Goal: Book appointment/travel/reservation

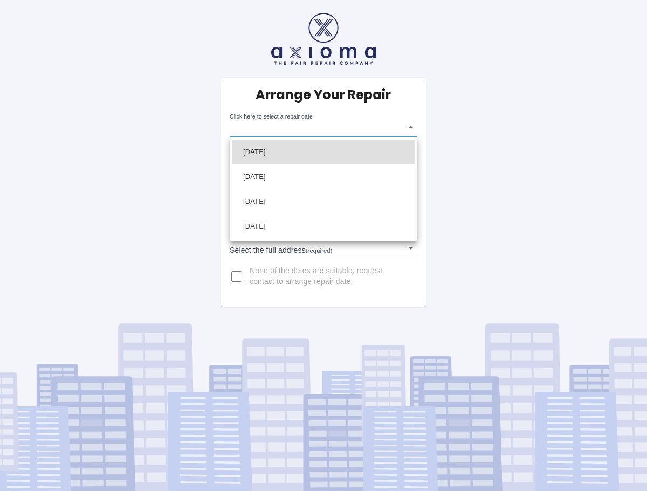
click at [409, 123] on body "Arrange Your Repair Click here to select a repair date ​ Phone Number   * 01737…" at bounding box center [323, 245] width 647 height 491
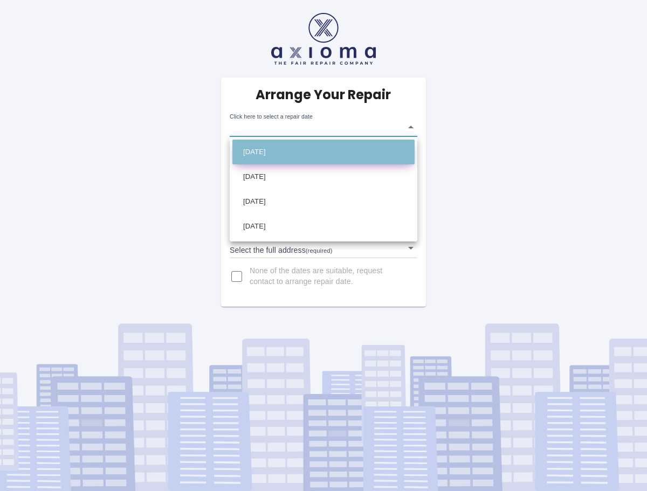
click at [343, 147] on li "Tue Oct 21 2025" at bounding box center [323, 152] width 182 height 25
type input "2025-10-21T00:00:00.000Z"
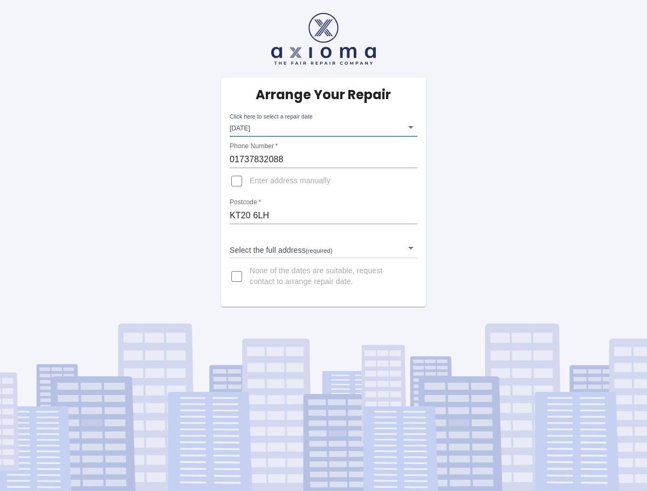
click at [405, 248] on body "Arrange Your Repair Click here to select a repair date Tue Oct 21 2025 2025-10-…" at bounding box center [323, 245] width 647 height 491
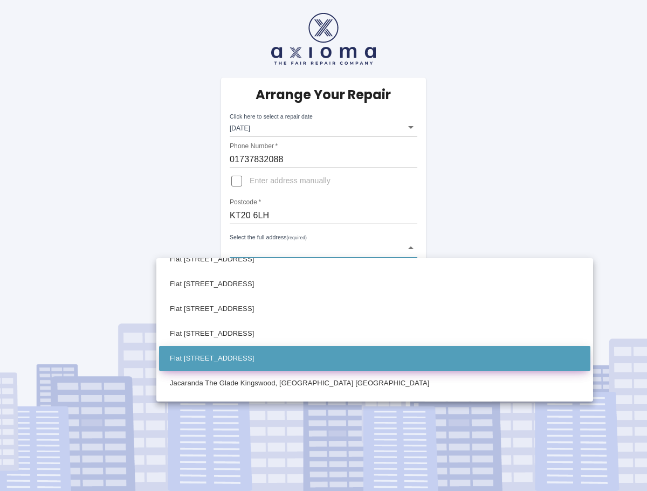
scroll to position [879, 0]
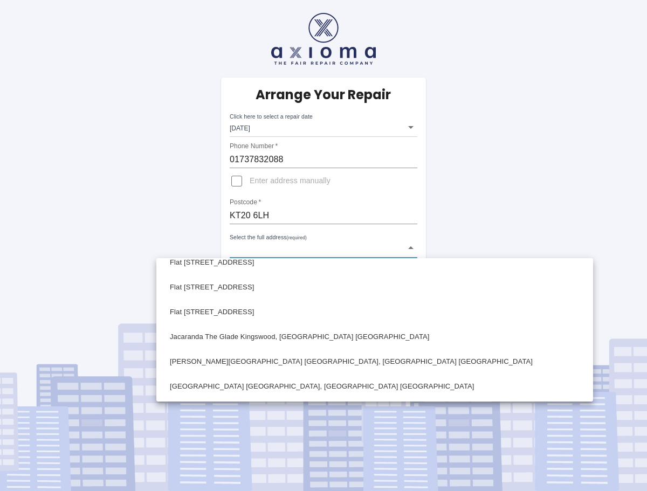
click at [235, 180] on div at bounding box center [323, 245] width 647 height 491
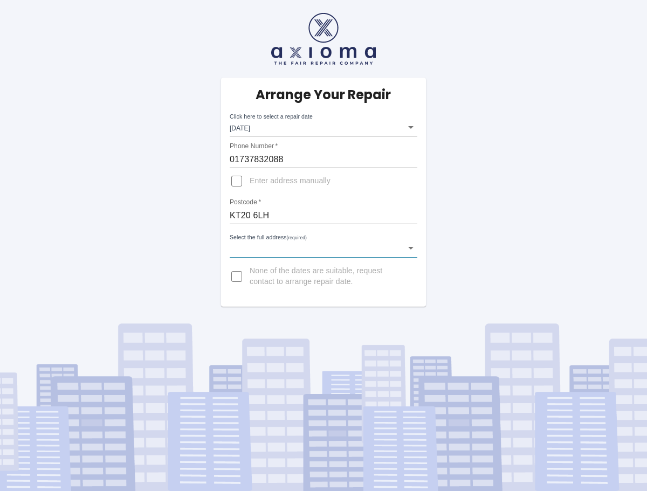
click at [237, 180] on input "Enter address manually" at bounding box center [237, 181] width 26 height 26
checkbox input "true"
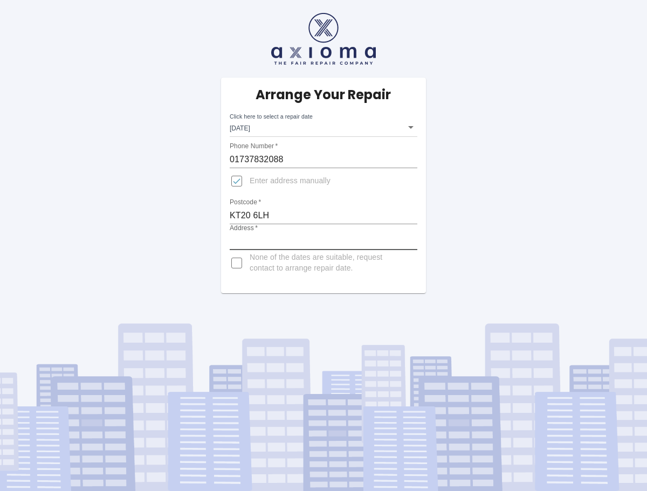
click at [245, 233] on input "Address   *" at bounding box center [324, 241] width 188 height 17
type input "Quinneys, The Glade, Kingswood"
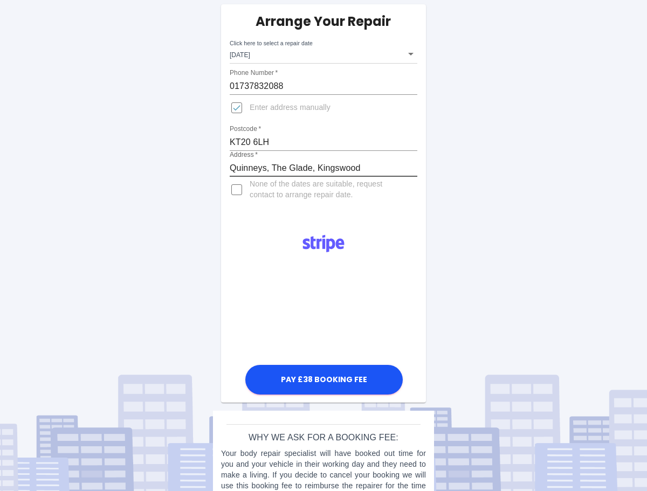
scroll to position [125, 0]
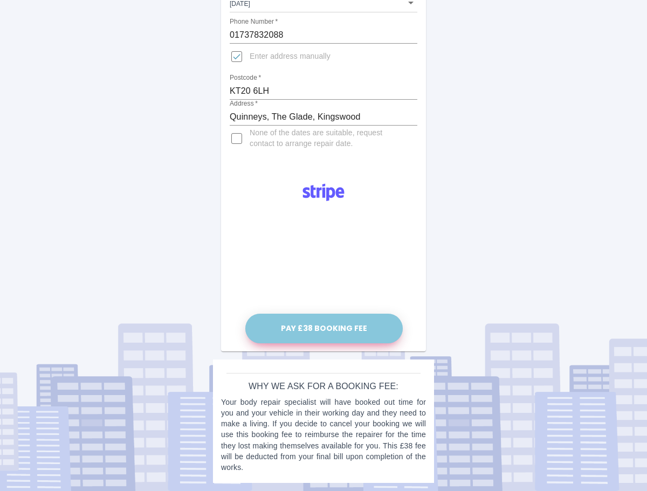
click at [334, 329] on button "Pay £38 Booking Fee" at bounding box center [323, 329] width 157 height 30
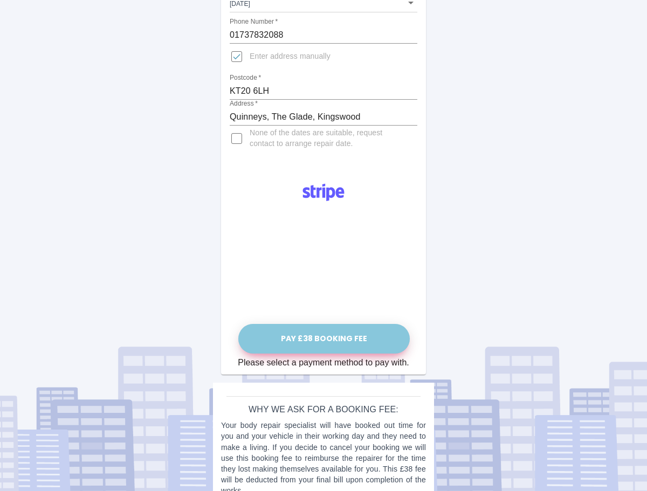
click at [332, 342] on button "Pay £38 Booking Fee" at bounding box center [323, 339] width 171 height 30
